Goal: Contribute content: Contribute content

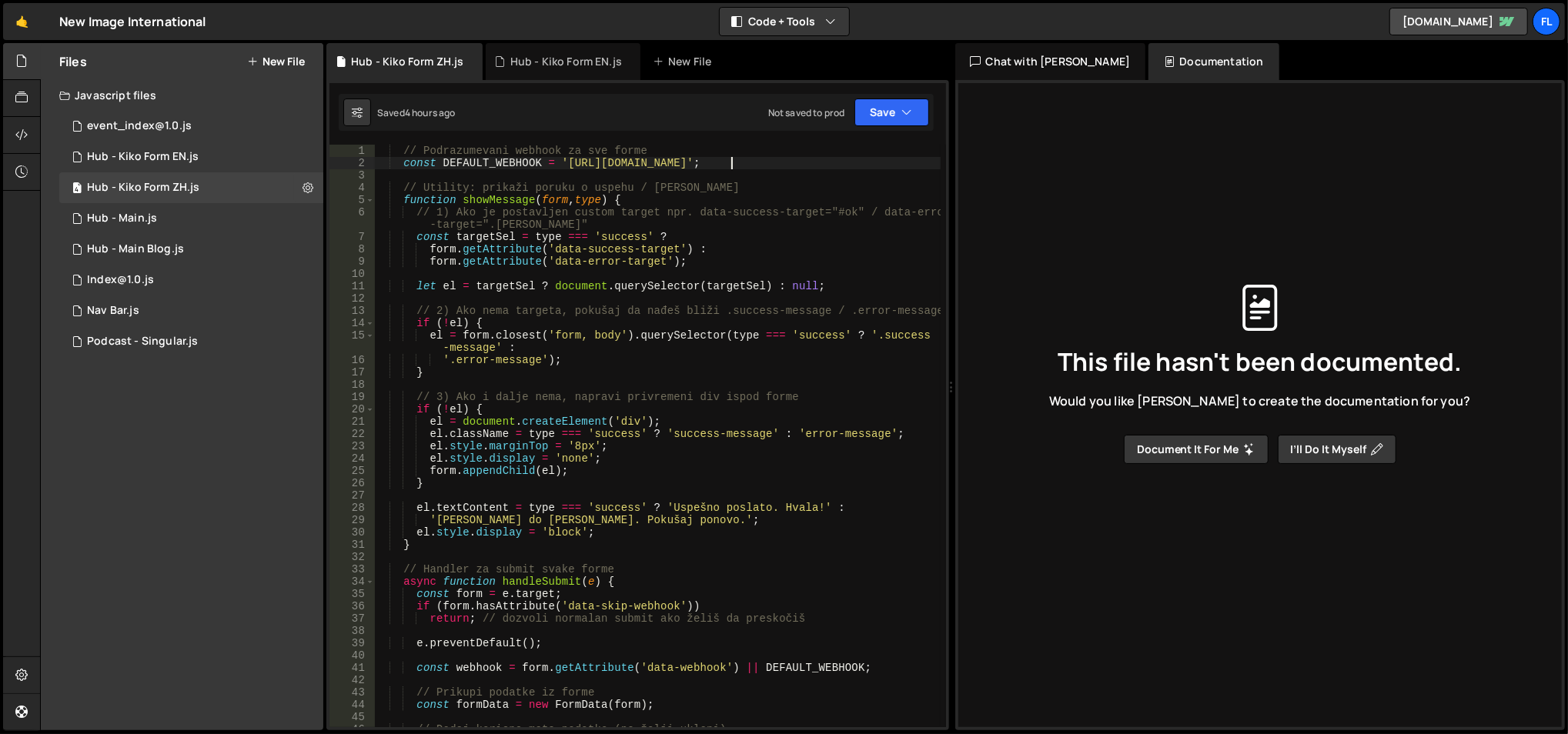
click at [285, 62] on button "New File" at bounding box center [276, 61] width 58 height 12
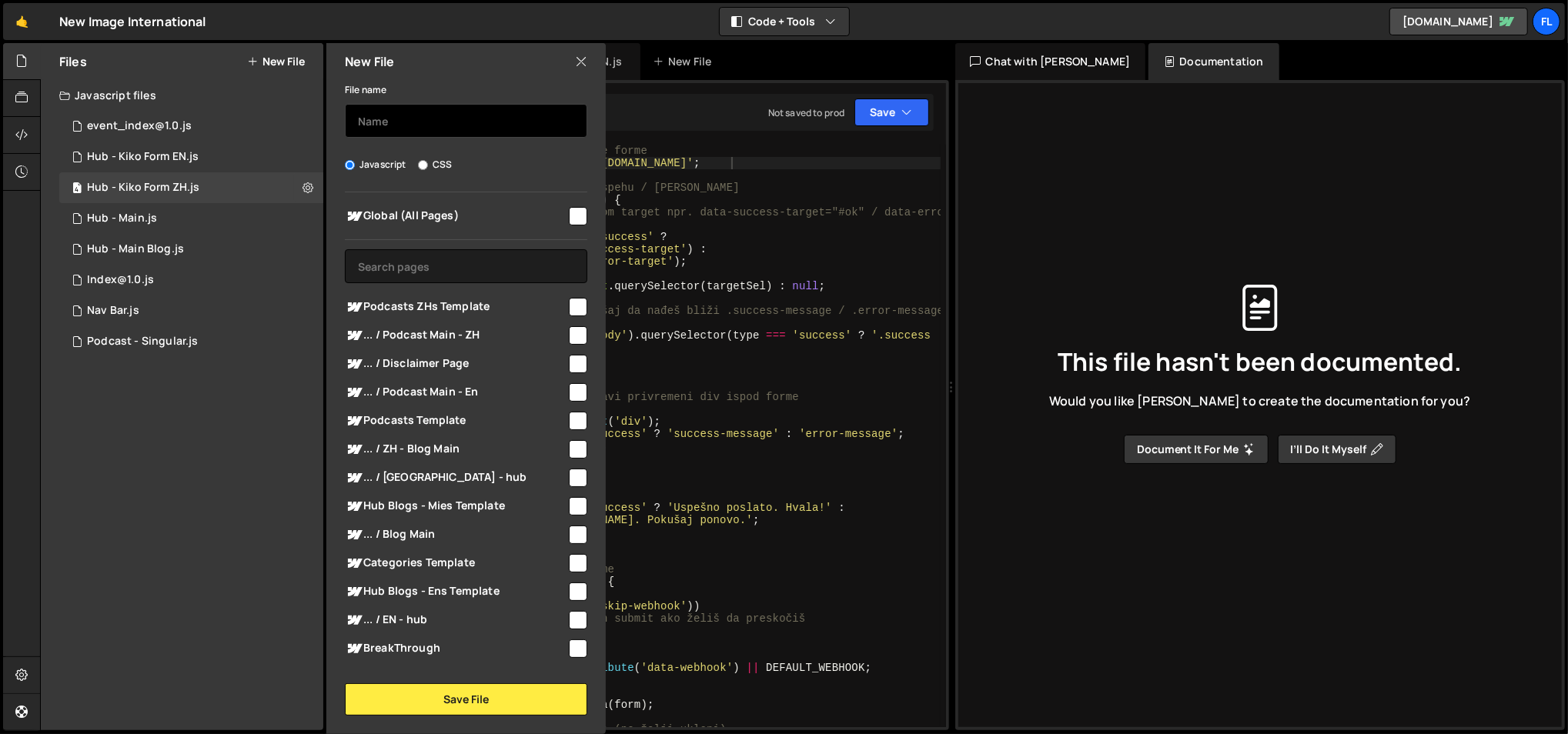
click at [379, 116] on input "text" at bounding box center [466, 121] width 242 height 34
type input "T"
type input "Hub - Share Button"
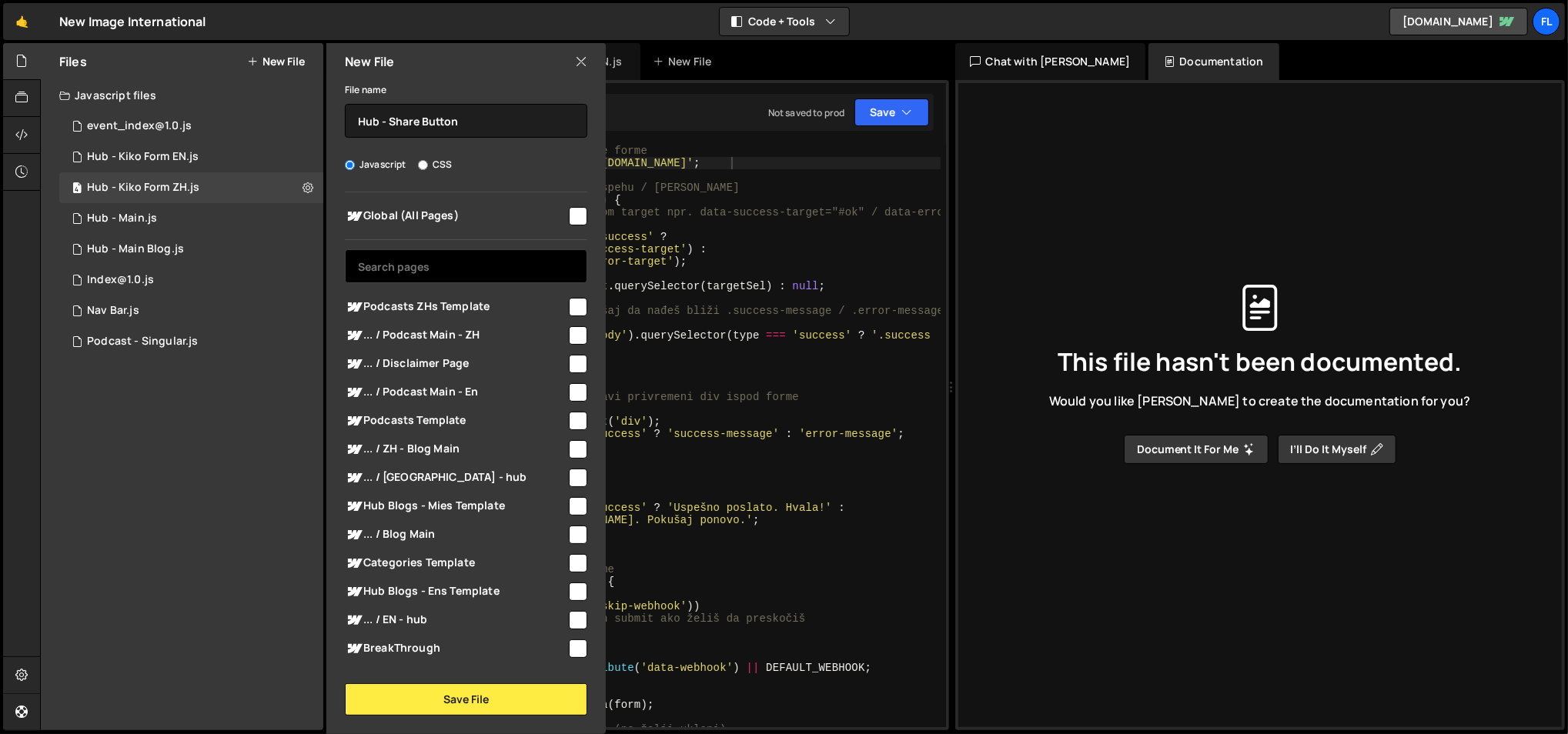
click at [449, 278] on input "text" at bounding box center [466, 266] width 242 height 34
click at [437, 260] on input "text" at bounding box center [466, 266] width 242 height 34
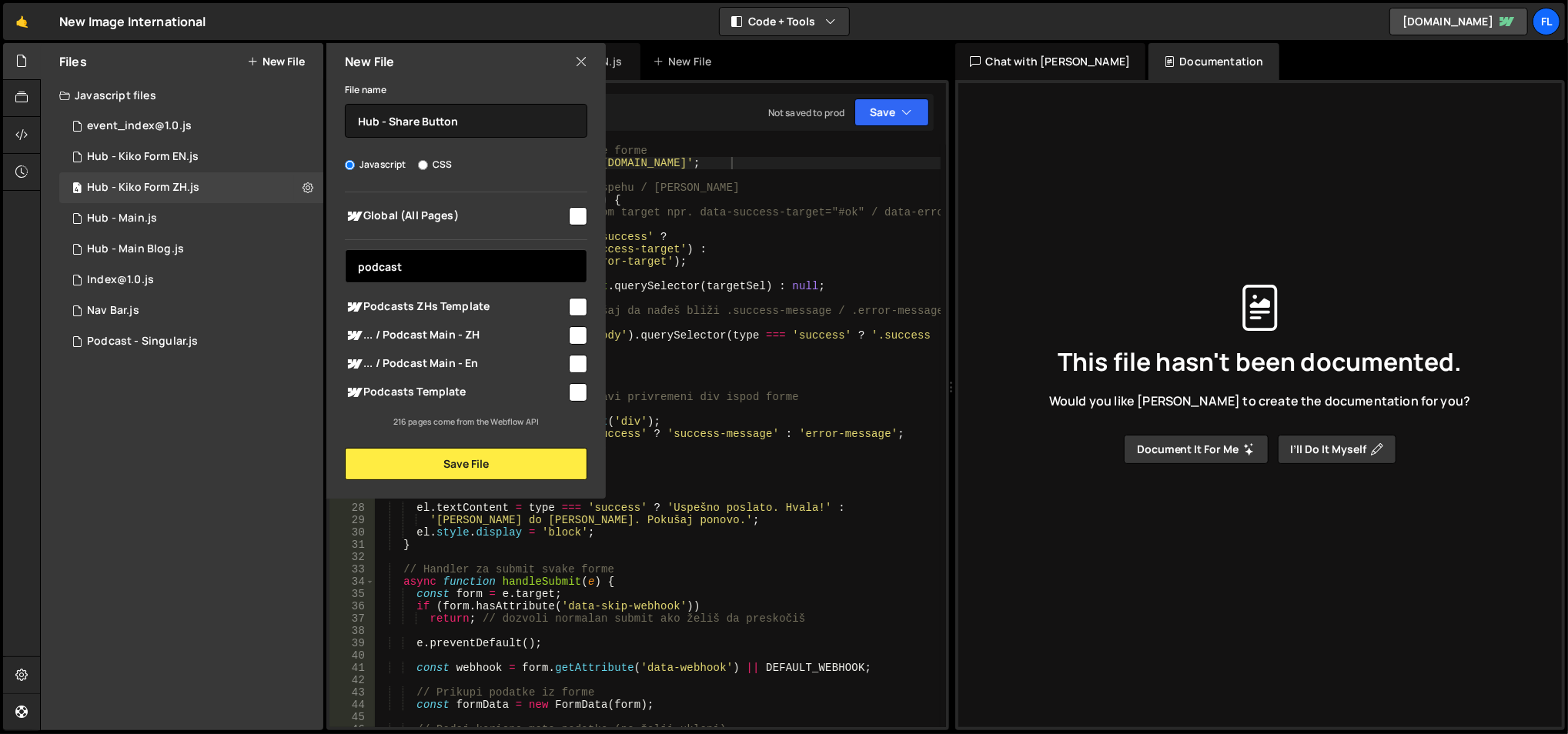
type input "podcast"
click at [438, 336] on span "... / Podcast Main - ZH" at bounding box center [456, 336] width 222 height 18
checkbox input "true"
click at [445, 362] on span "... / Podcast Main - En" at bounding box center [456, 364] width 222 height 18
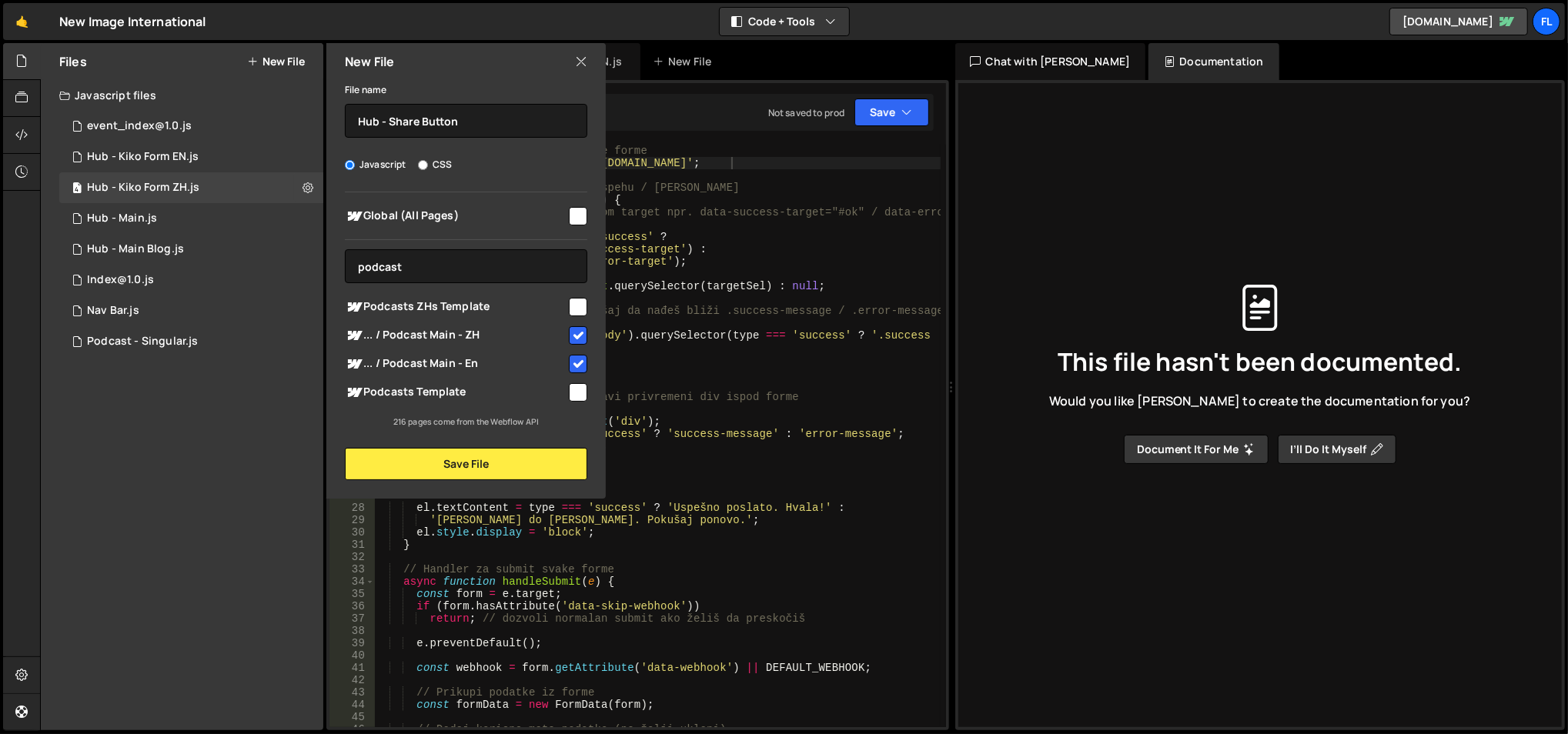
checkbox input "false"
click at [445, 340] on span "... / Podcast Main - ZH" at bounding box center [456, 336] width 222 height 18
checkbox input "false"
click at [447, 311] on span "Podcasts ZHs Template" at bounding box center [456, 307] width 222 height 18
checkbox input "true"
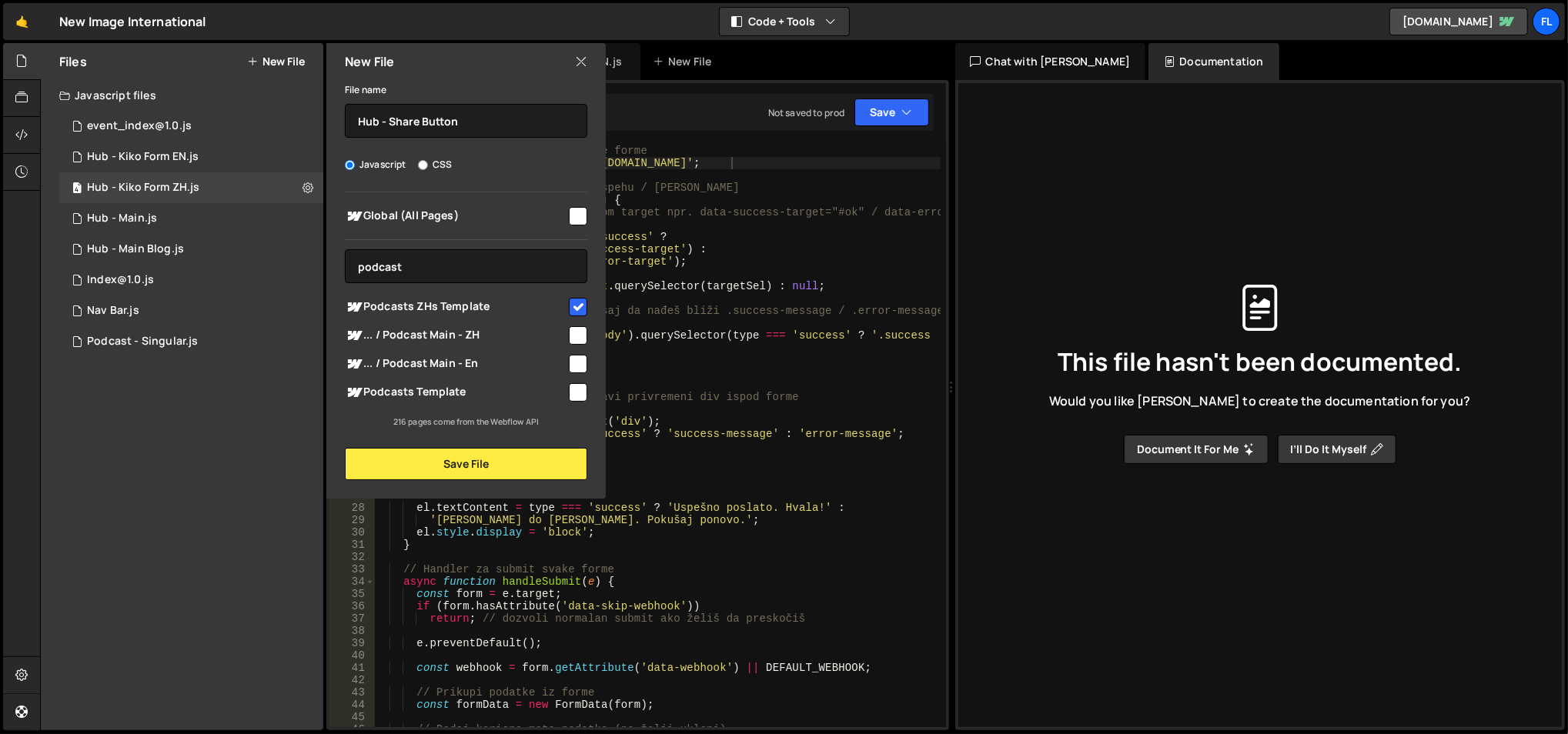
click at [447, 390] on span "Podcasts Template" at bounding box center [456, 392] width 222 height 18
checkbox input "true"
click at [440, 460] on button "Save File" at bounding box center [466, 464] width 242 height 32
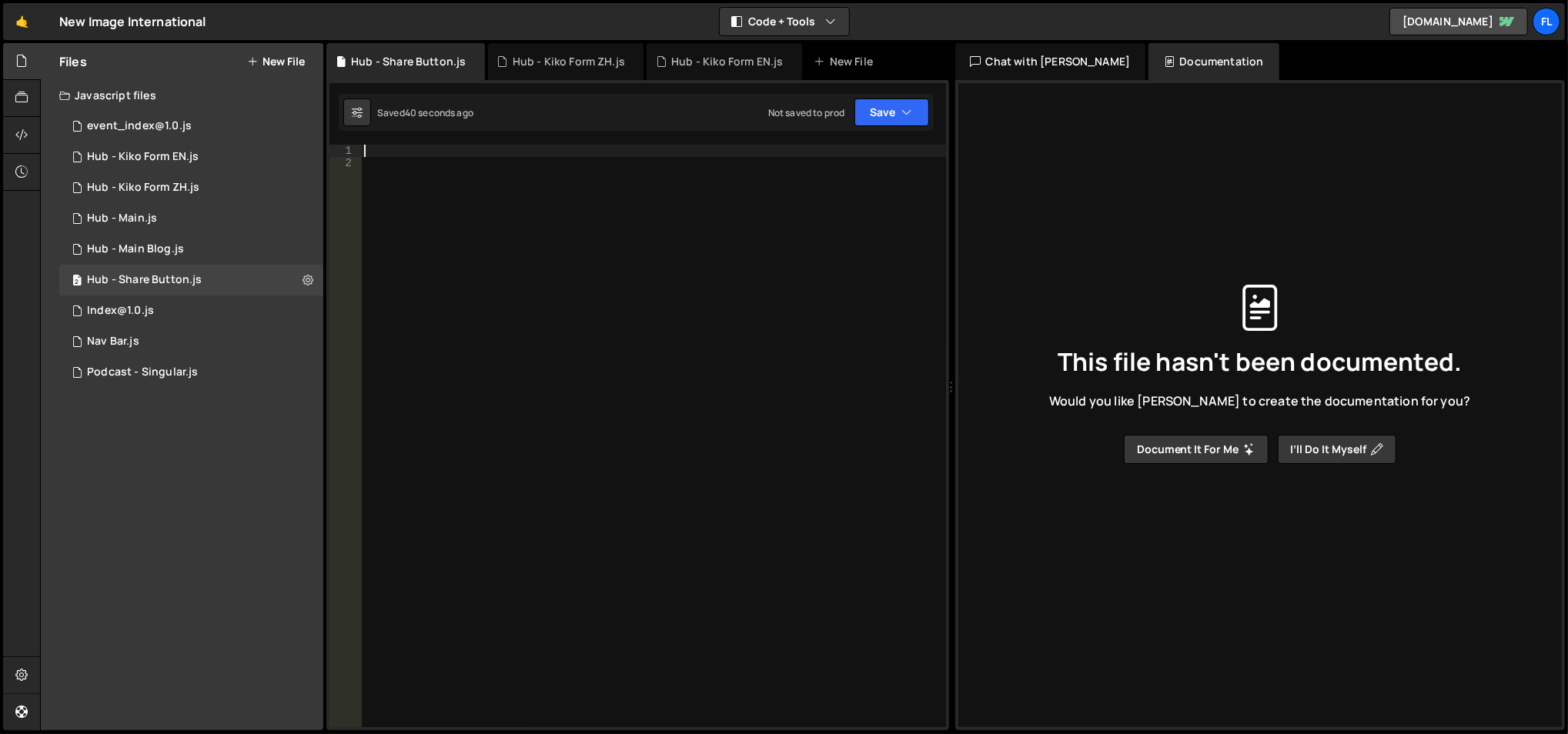
click at [485, 153] on div at bounding box center [653, 449] width 586 height 608
paste textarea "<style> /* Minimalni stilovi */"
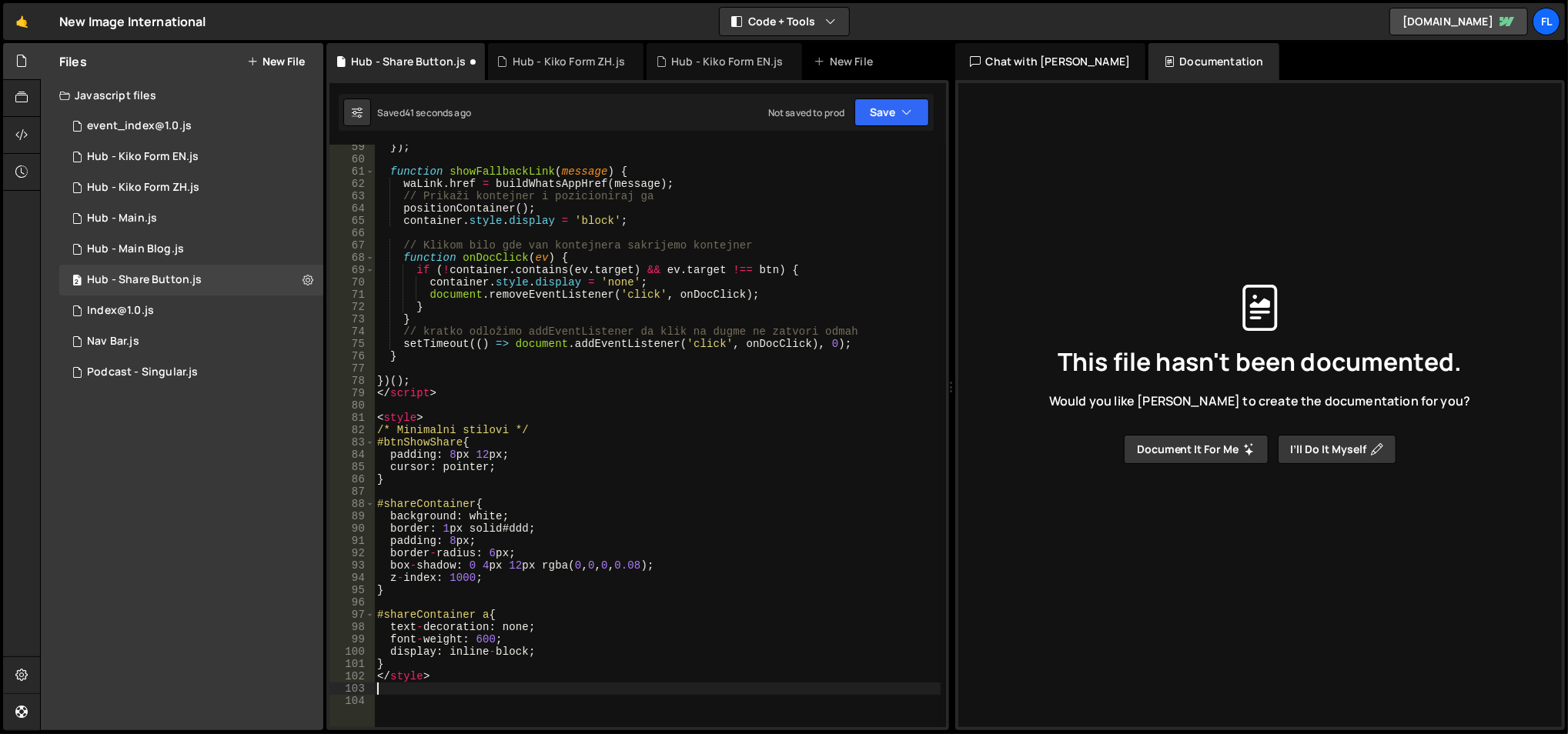
scroll to position [793, 0]
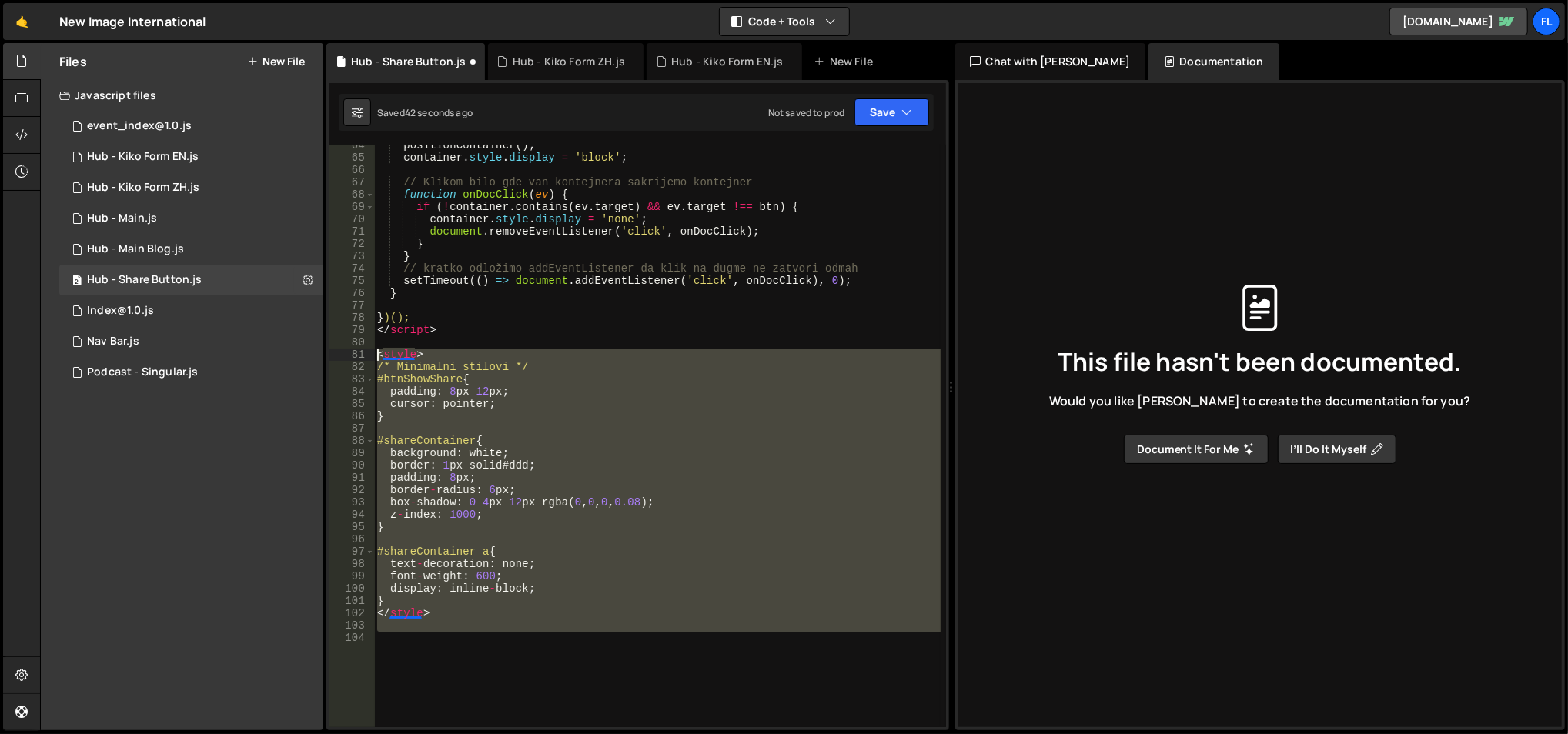
drag, startPoint x: 494, startPoint y: 635, endPoint x: 370, endPoint y: 351, distance: 309.9
click at [370, 351] on div "64 65 66 67 68 69 70 71 72 73 74 75 76 77 78 79 80 81 82 83 84 85 86 87 88 89 9…" at bounding box center [637, 436] width 616 height 582
type textarea "<style> /* Minimalni stilovi */"
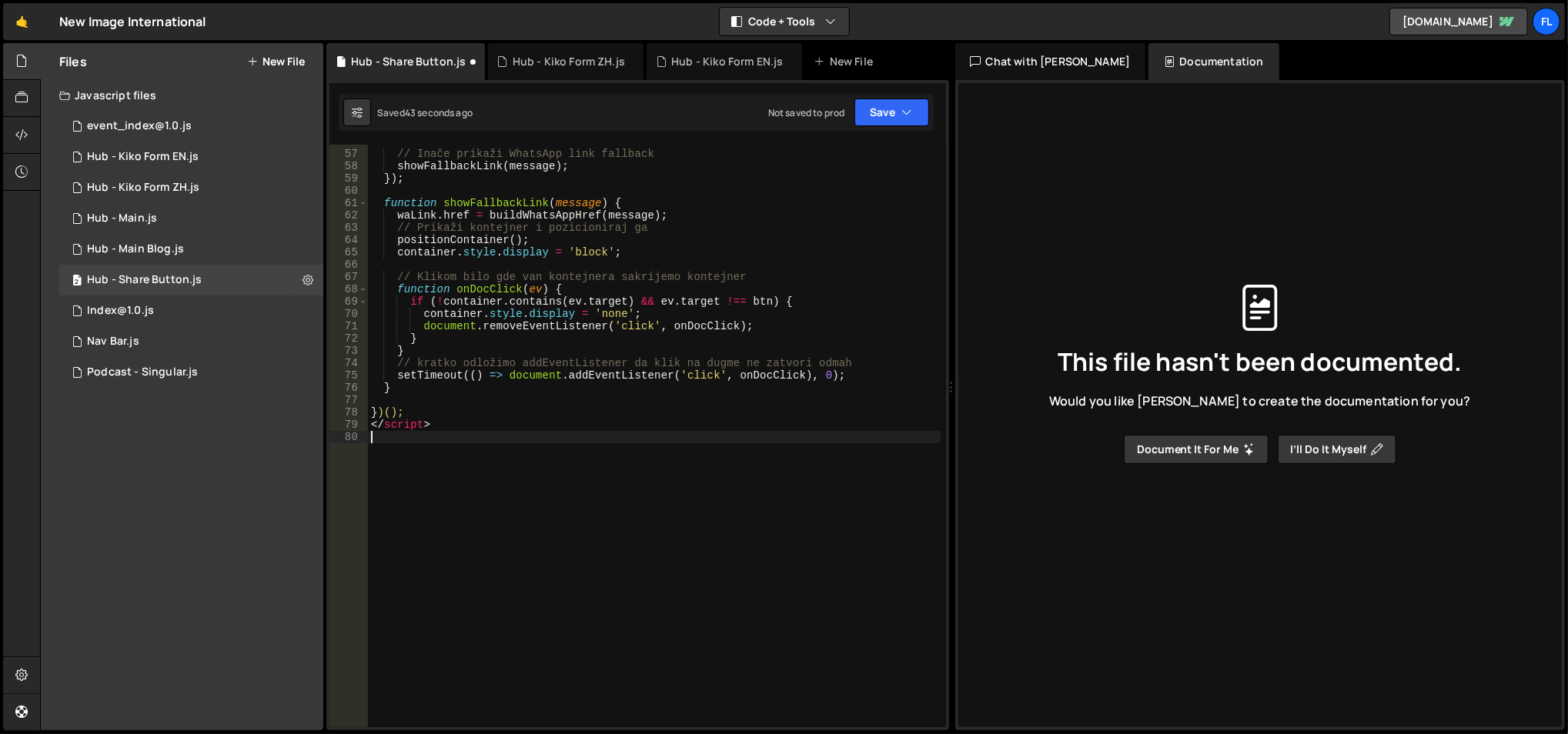
type textarea "</script>"
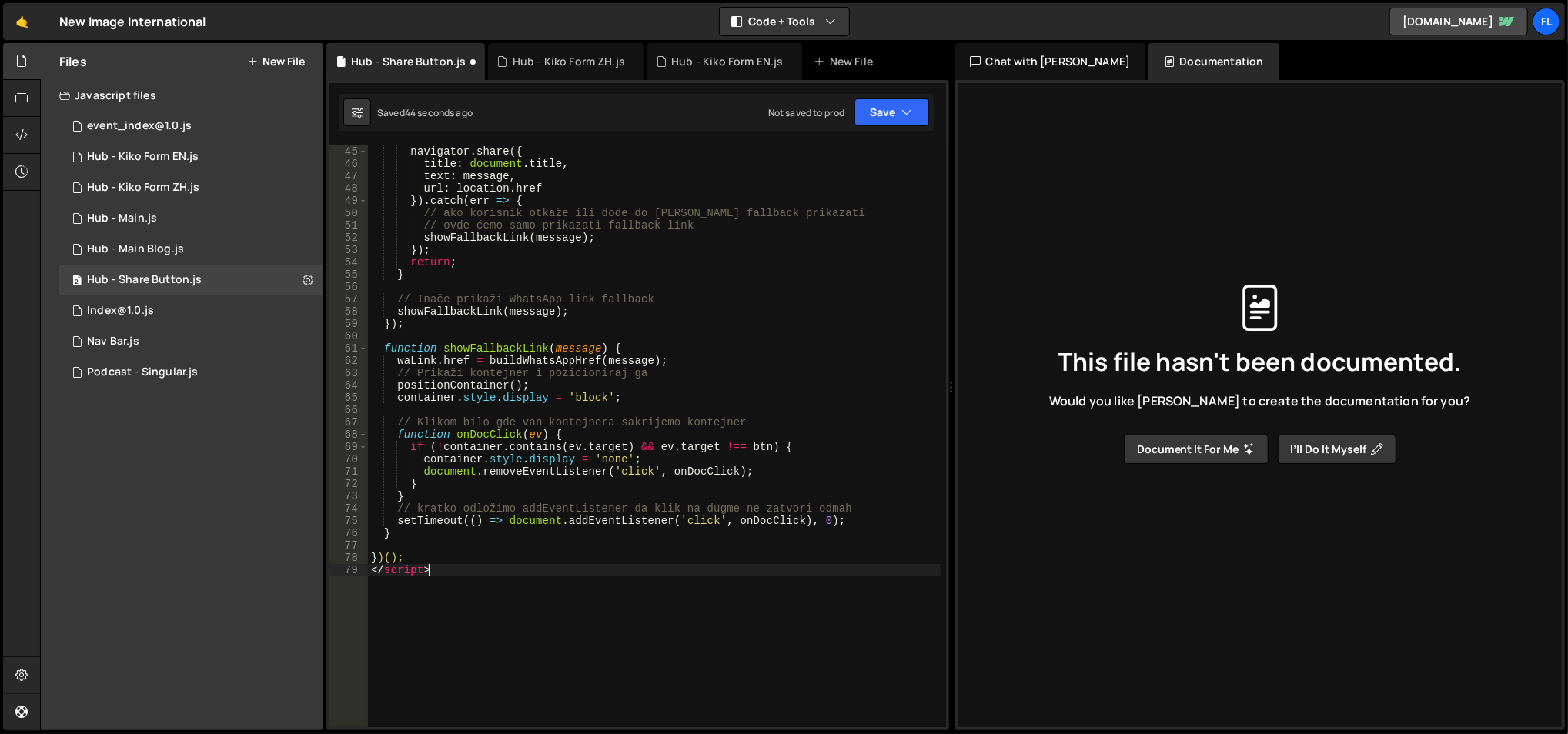
scroll to position [552, 0]
drag, startPoint x: 447, startPoint y: 570, endPoint x: 368, endPoint y: 572, distance: 79.0
click at [368, 572] on div "if ( navigator . share ) { navigator . share ({ title : document . title , text…" at bounding box center [654, 437] width 573 height 608
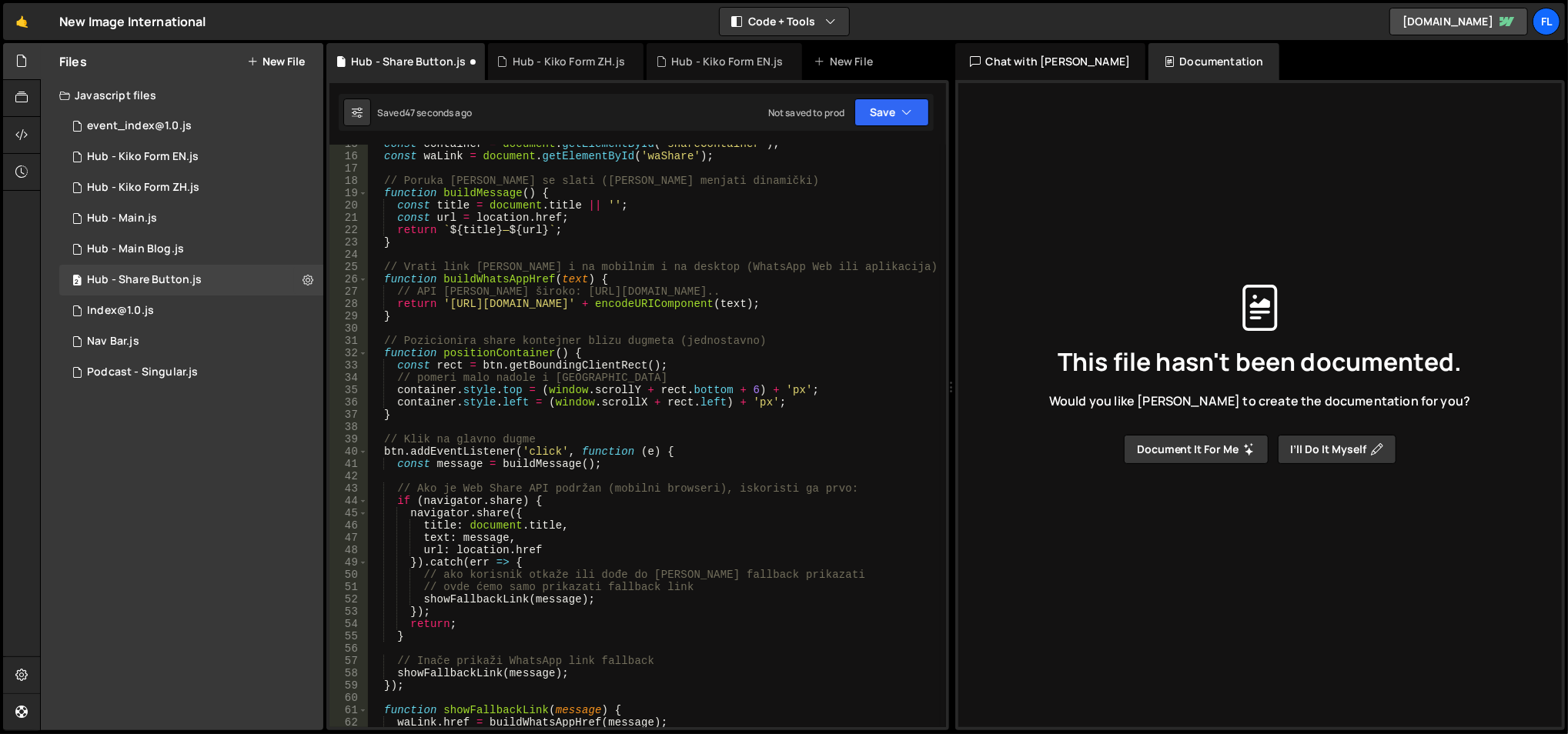
scroll to position [0, 0]
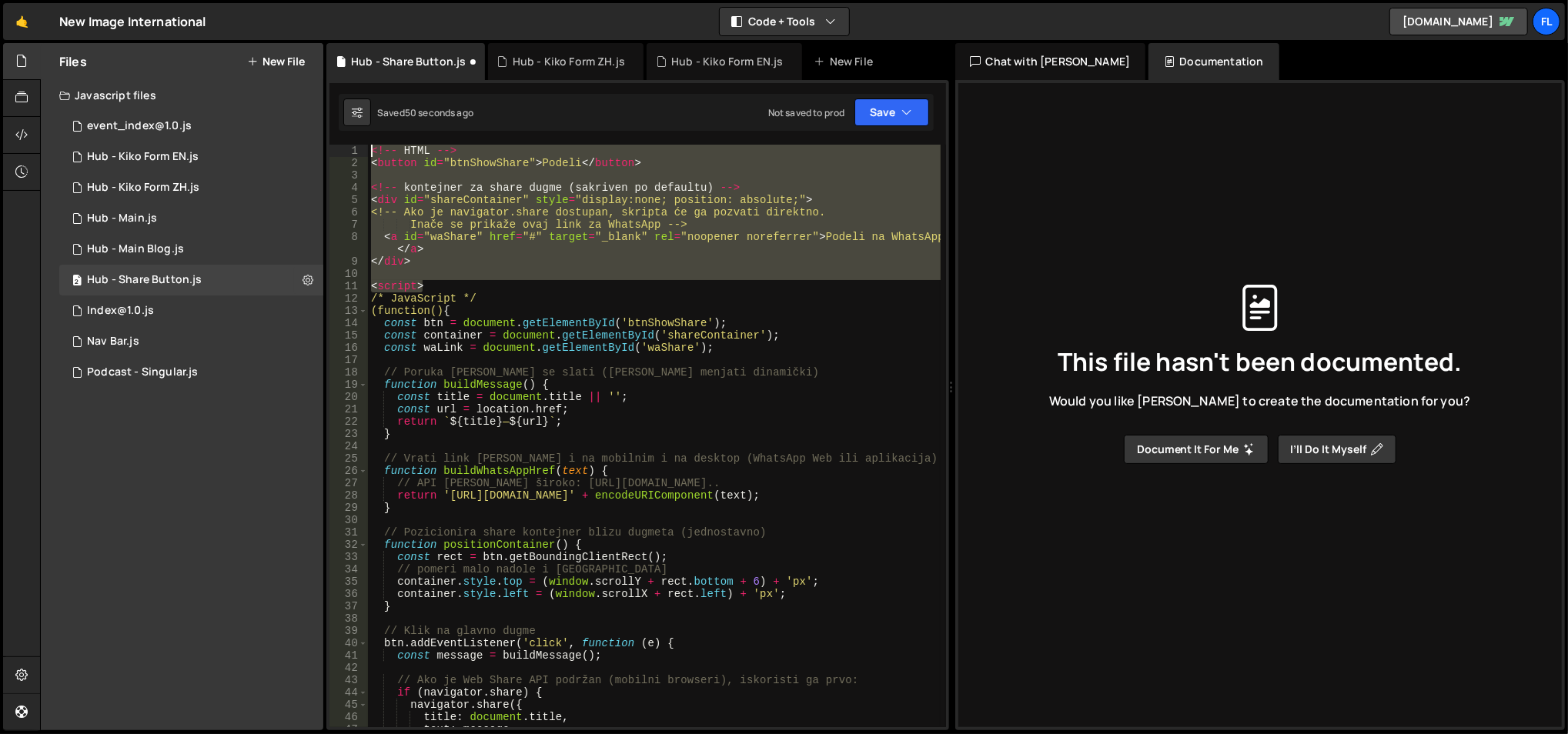
drag, startPoint x: 441, startPoint y: 285, endPoint x: 361, endPoint y: 140, distance: 165.6
click at [361, 140] on div "1 Type cmd + s to save your Javascript file. הההההההההההההההההההההההההההההההההה…" at bounding box center [638, 405] width 623 height 650
type textarea "<!-- HTML --> <button id="btnShowShare">Podeli</button>"
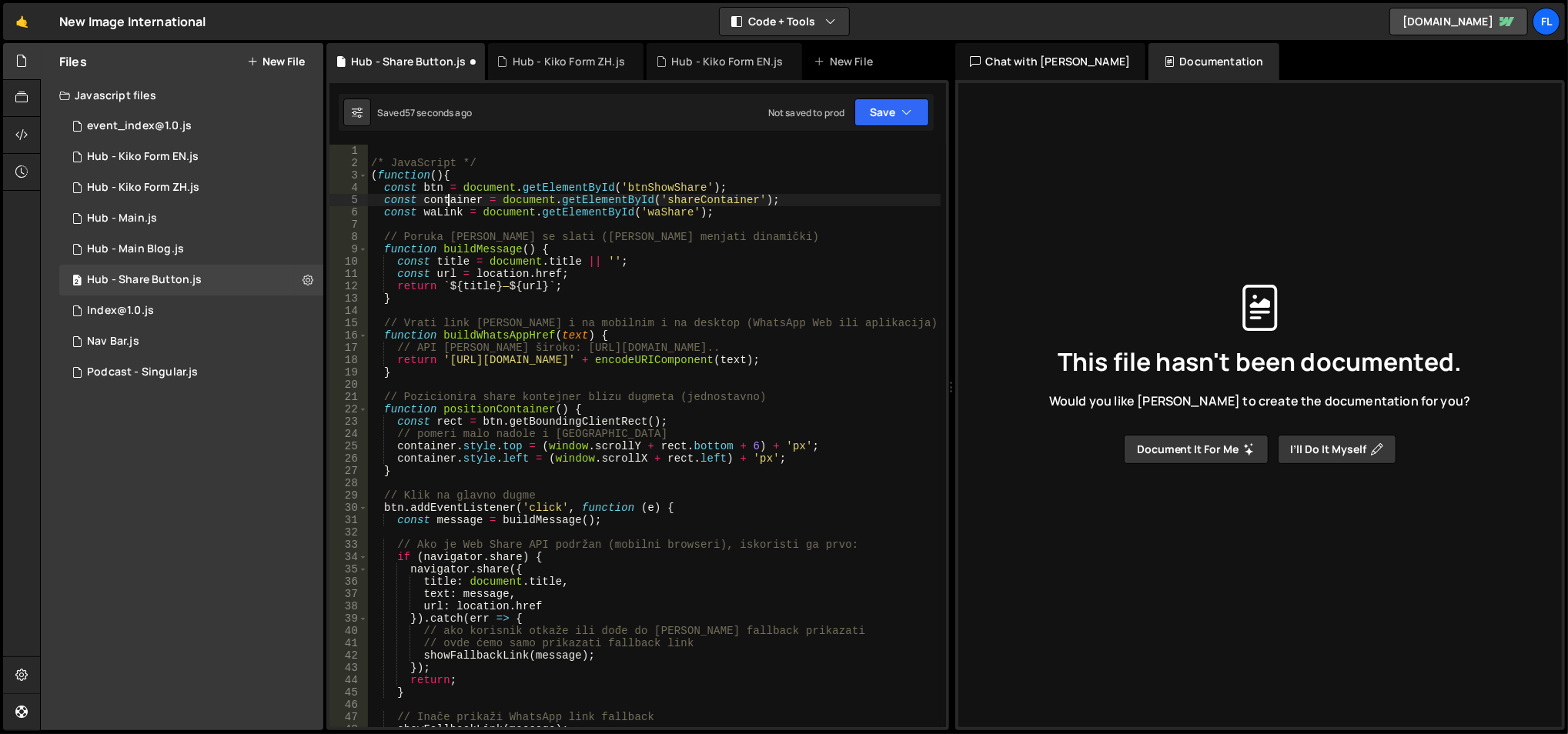
click at [448, 200] on div "/* JavaScript */ ( function ( ) { const btn = document . getElementById ( 'btnS…" at bounding box center [654, 449] width 573 height 608
click at [437, 215] on div "/* JavaScript */ ( function ( ) { const btn = document . getElementById ( 'btnS…" at bounding box center [654, 449] width 573 height 608
click at [443, 204] on div "/* JavaScript */ ( function ( ) { const btn = document . getElementById ( 'btnS…" at bounding box center [654, 449] width 573 height 608
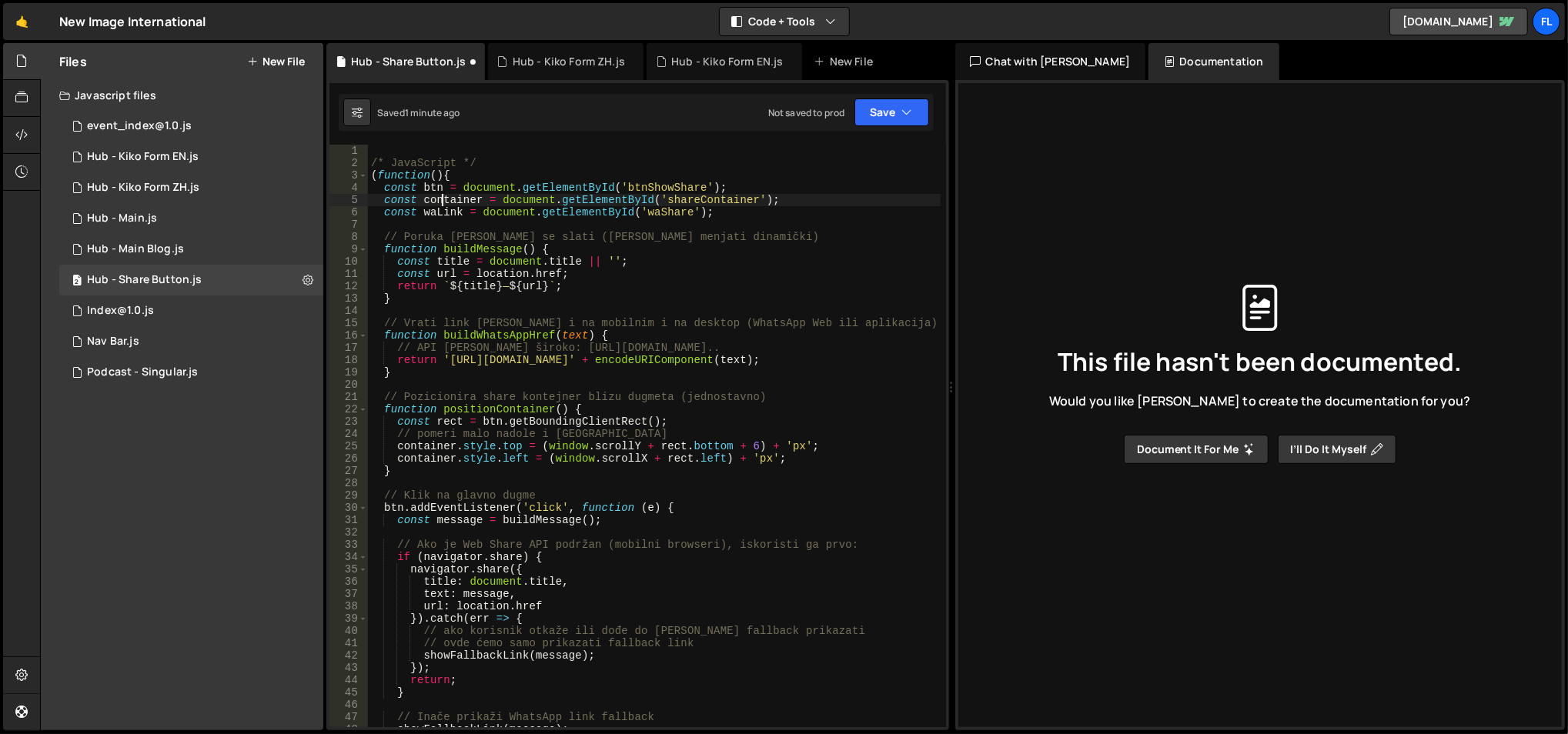
click at [443, 204] on div "/* JavaScript */ ( function ( ) { const btn = document . getElementById ( 'btnS…" at bounding box center [654, 449] width 573 height 608
click at [452, 470] on div "/* JavaScript */ ( function ( ) { const btn = document . getElementById ( 'btnS…" at bounding box center [654, 449] width 573 height 608
click at [586, 269] on div "/* JavaScript */ ( function ( ) { const btn = document . getElementById ( 'btnS…" at bounding box center [654, 449] width 573 height 608
type textarea "})();"
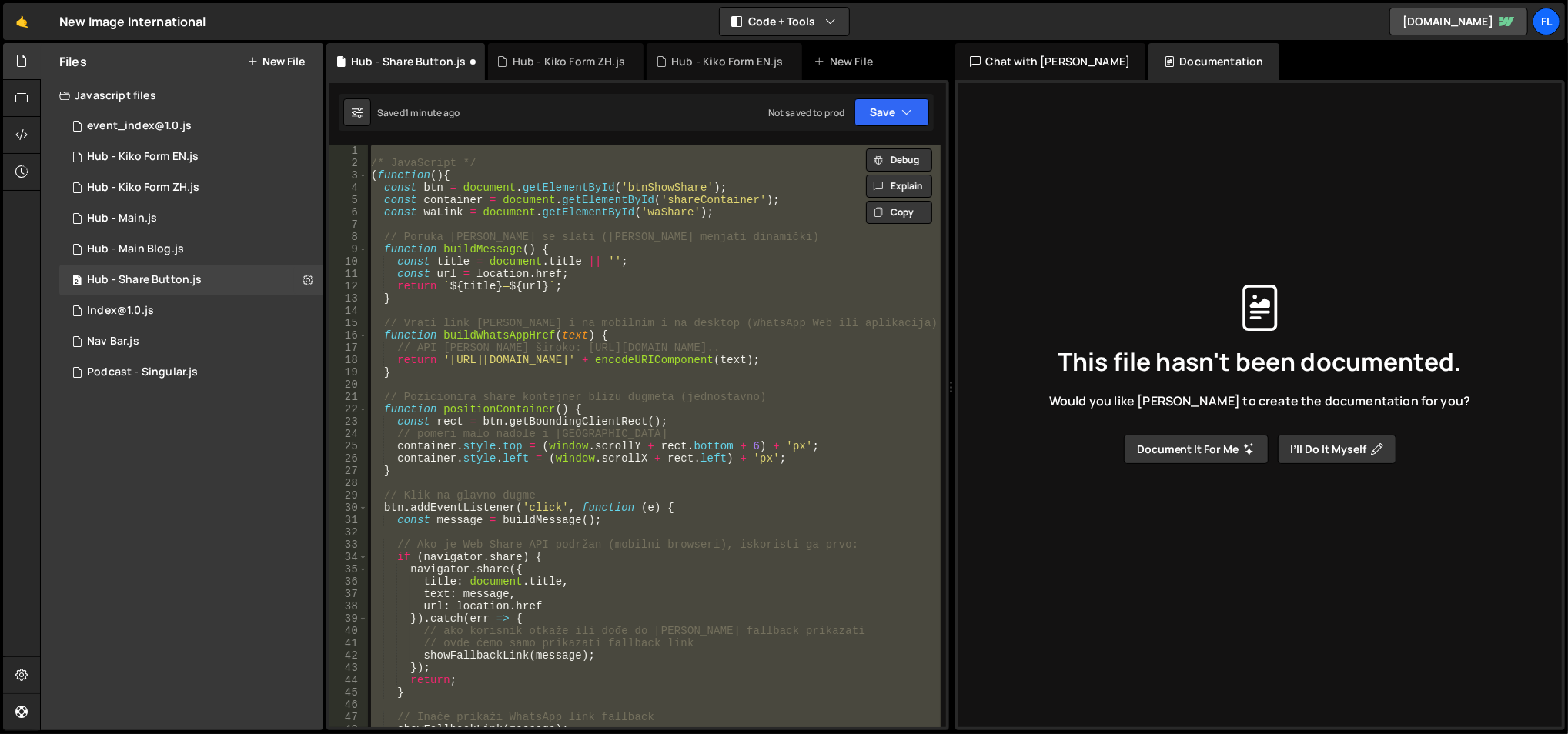
paste textarea
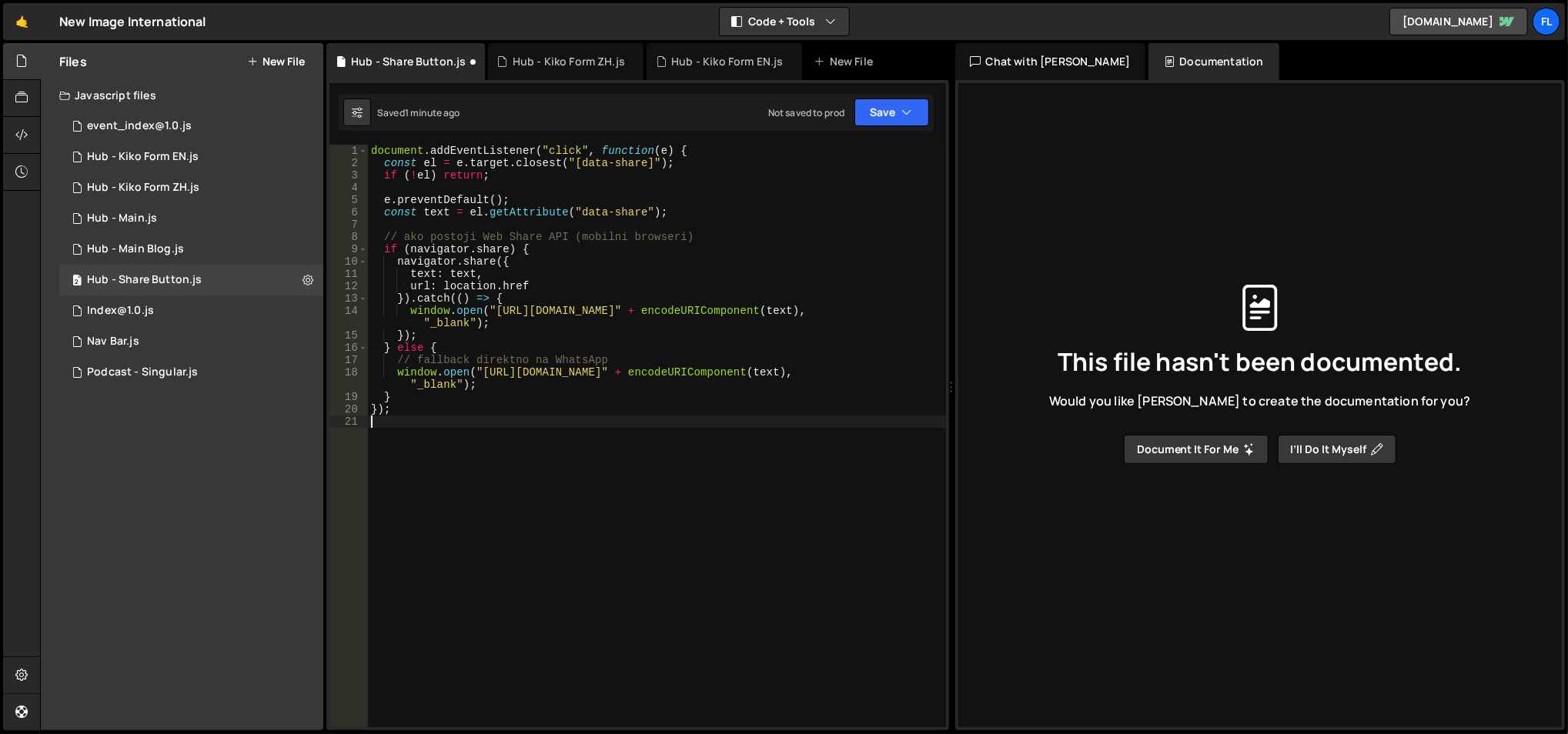
click at [571, 169] on div "document . addEventListener ( "click" , function ( e ) { const el = e . target …" at bounding box center [657, 449] width 579 height 608
type textarea "const el = e.target.closest("[data-share]");"
